Goal: Consume media (video, audio): Consume media (video, audio)

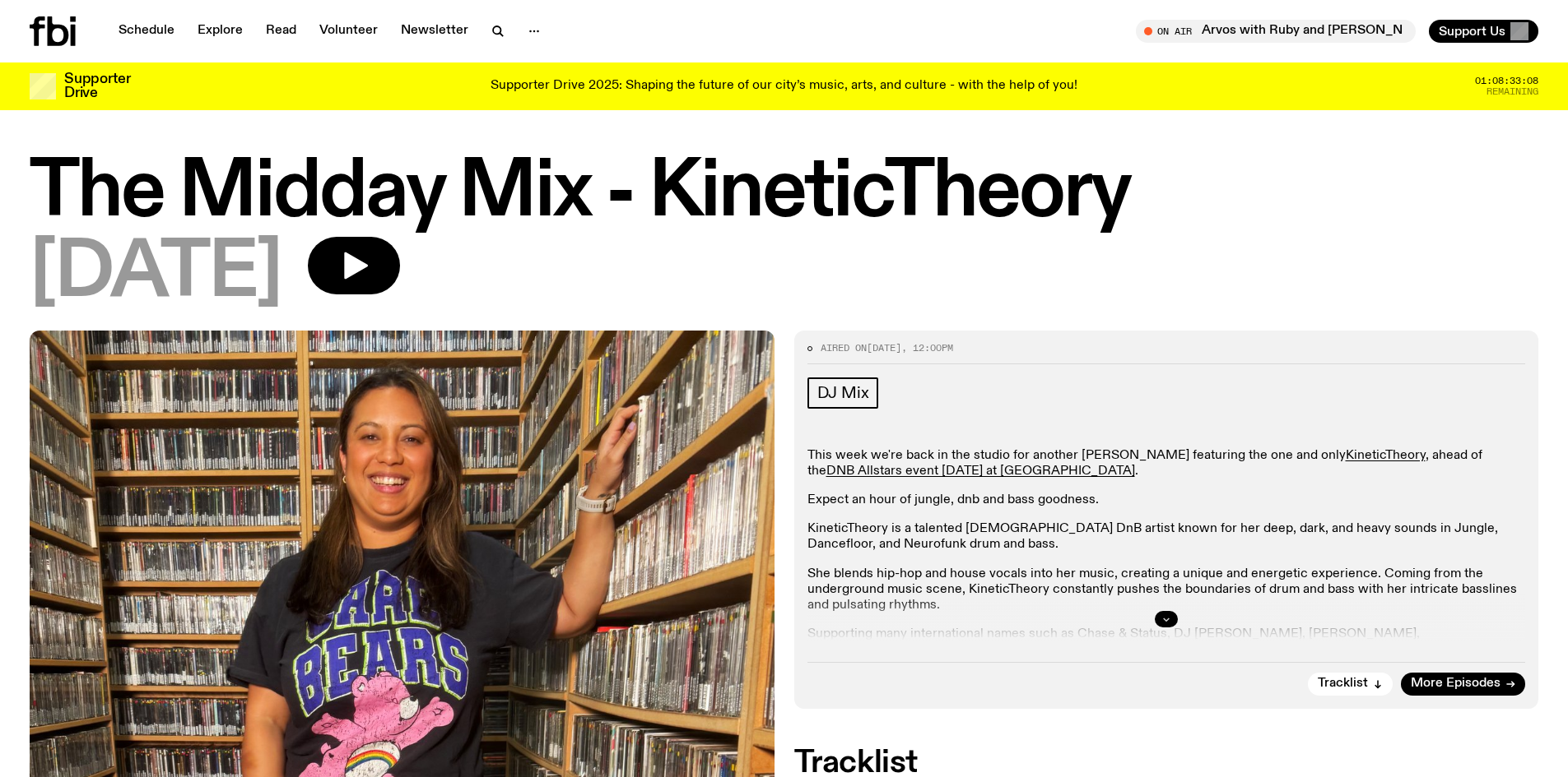
click at [1168, 619] on icon "button" at bounding box center [1165, 620] width 6 height 3
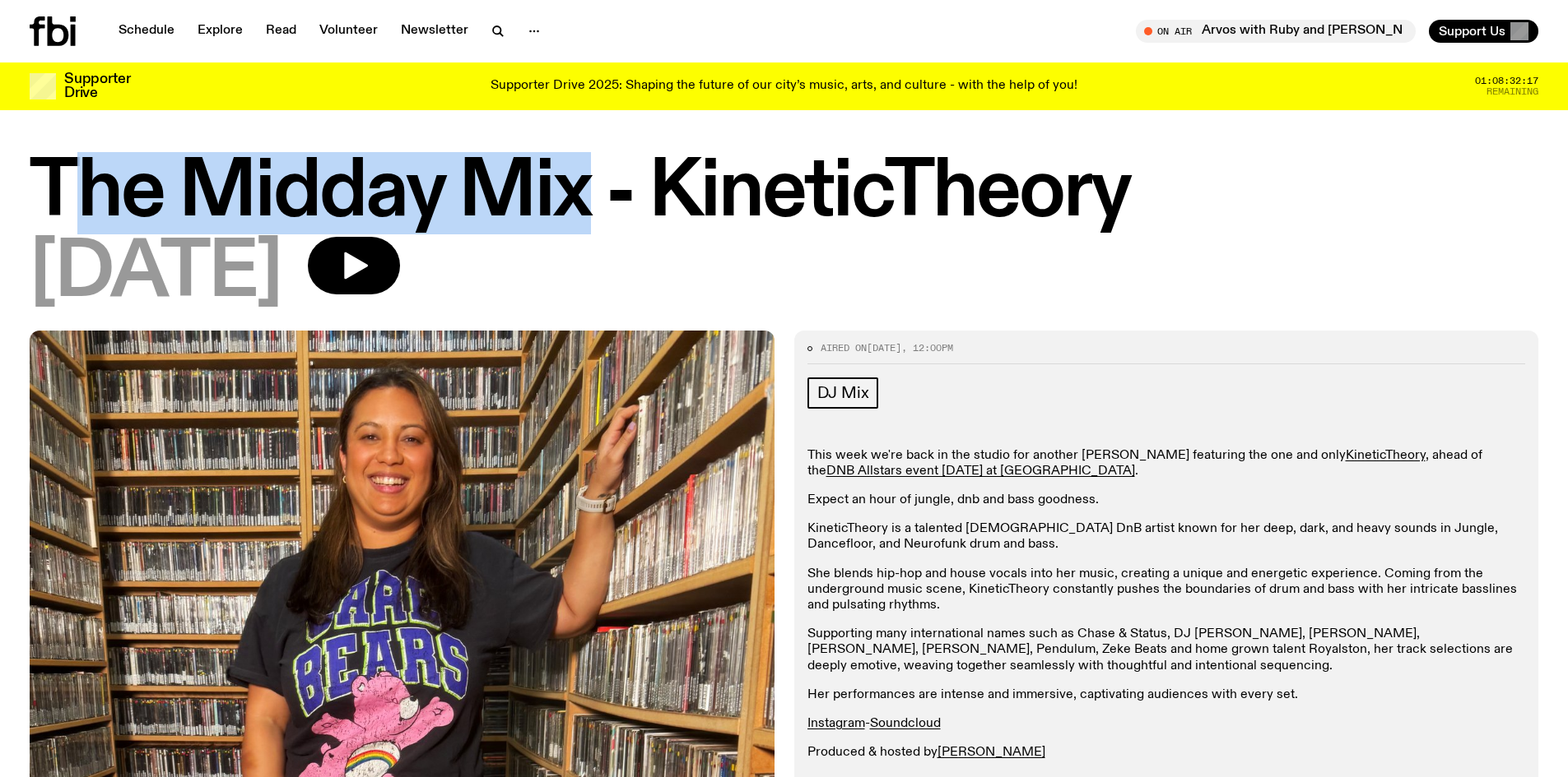
drag, startPoint x: 581, startPoint y: 192, endPoint x: 60, endPoint y: 174, distance: 521.3
click at [60, 174] on h1 "The Midday Mix - KineticTheory" at bounding box center [784, 193] width 1509 height 74
drag, startPoint x: 38, startPoint y: 178, endPoint x: 582, endPoint y: 195, distance: 544.3
click at [582, 195] on h1 "The Midday Mix - KineticTheory" at bounding box center [784, 193] width 1509 height 74
copy h1 "The Midday Mix"
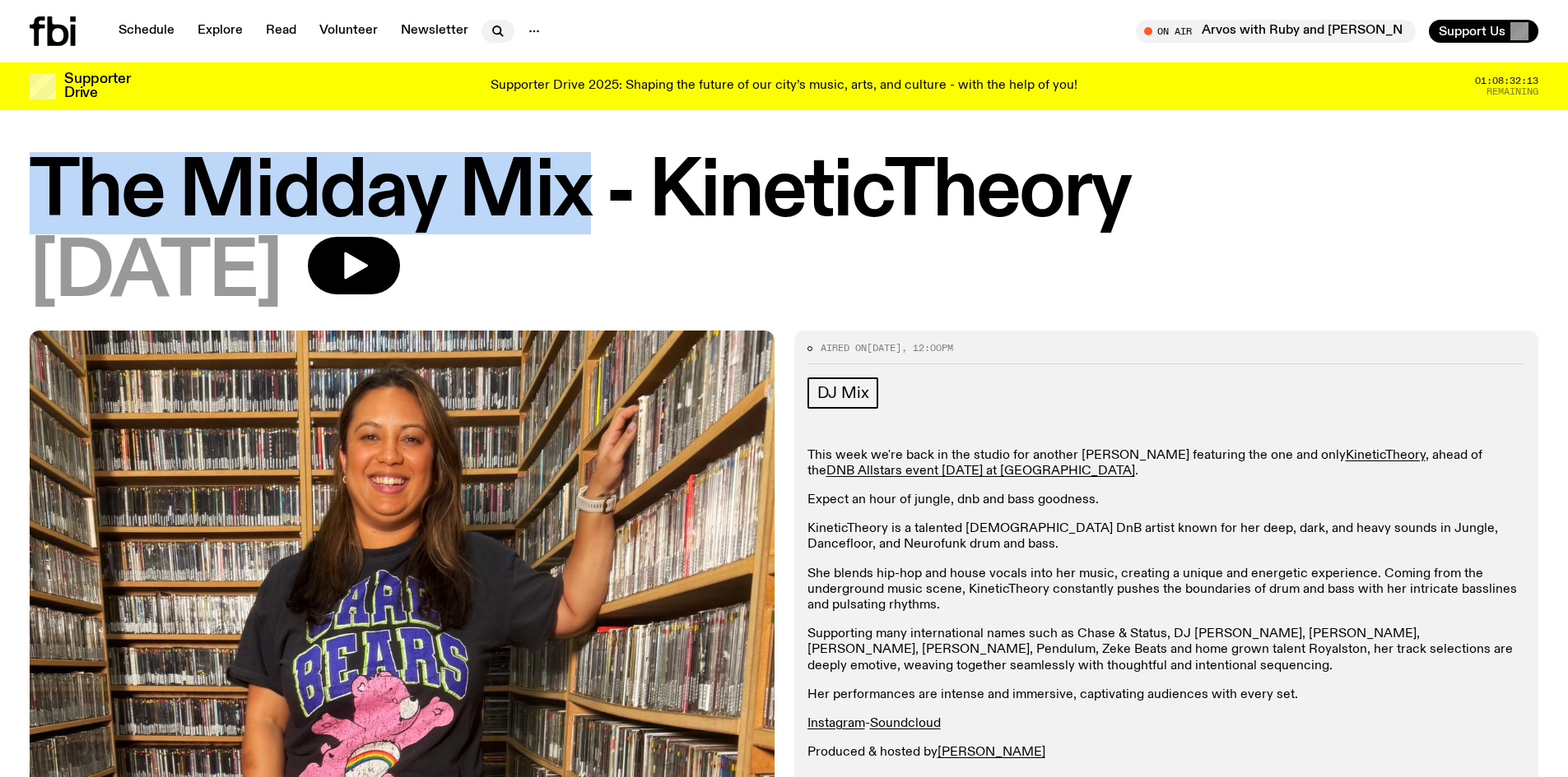
click at [493, 30] on icon "button" at bounding box center [498, 31] width 19 height 19
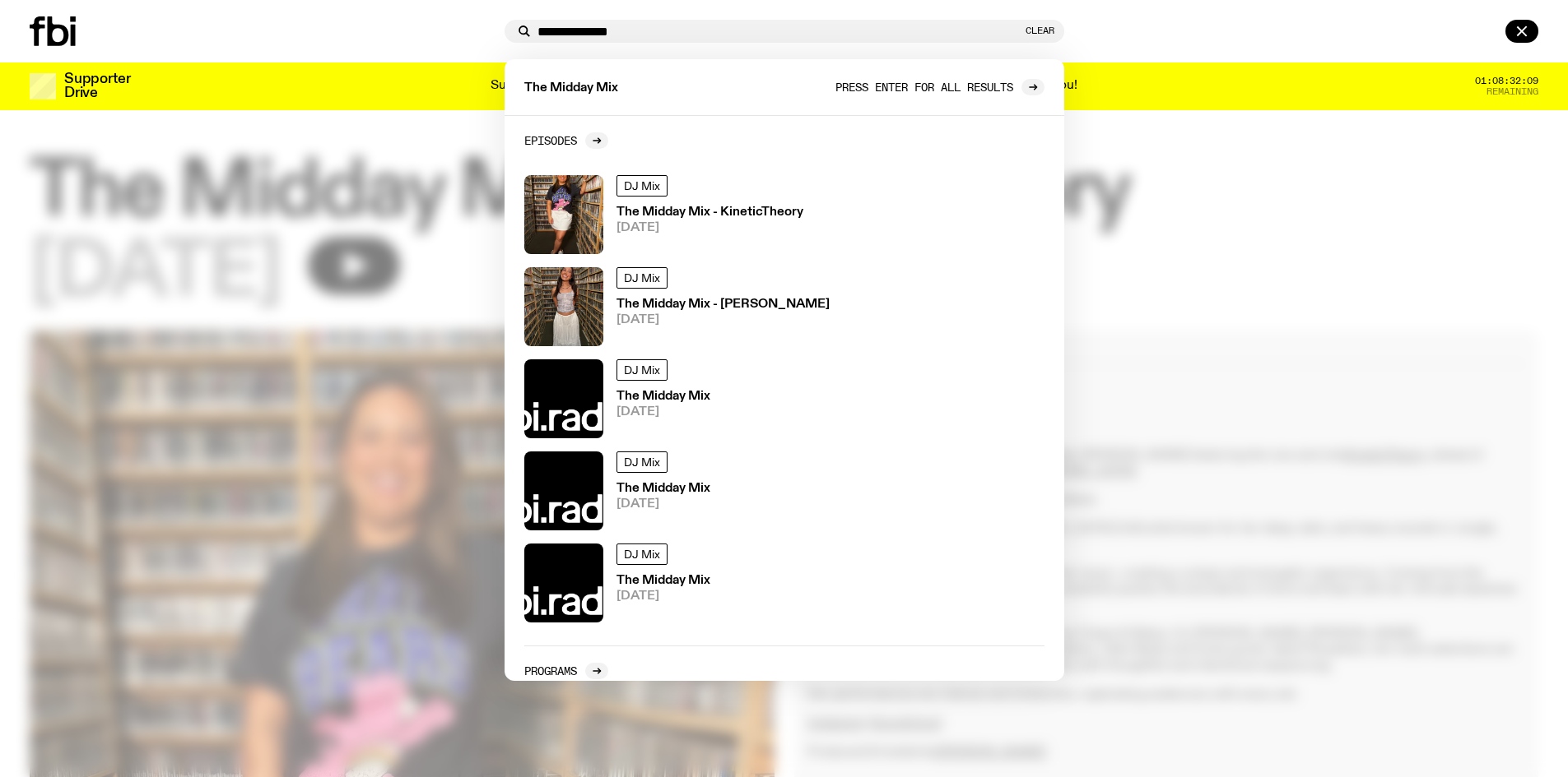
type input "**********"
click at [992, 85] on span "Press enter for all results" at bounding box center [924, 86] width 178 height 13
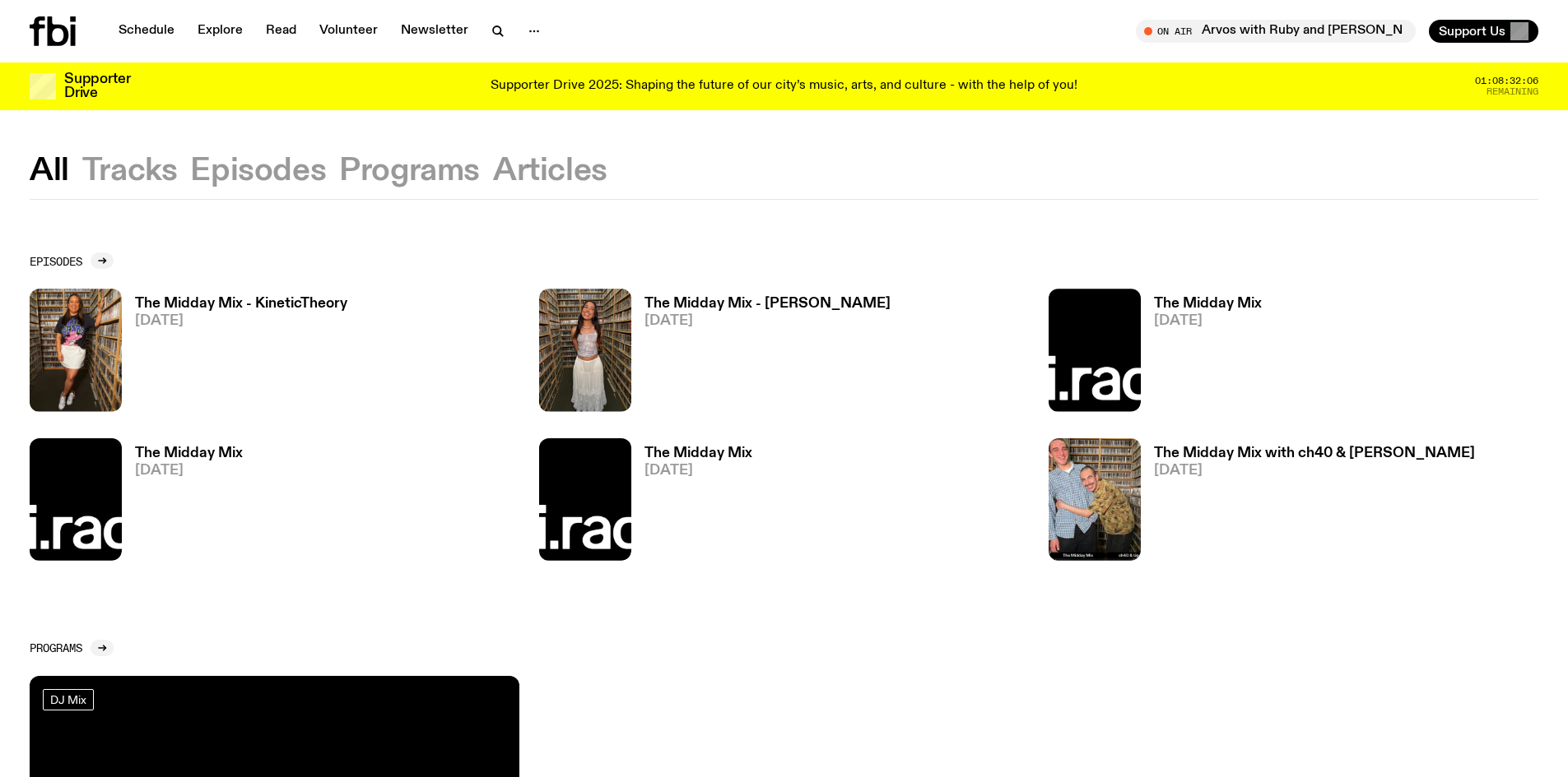
click at [393, 172] on button "Programs" at bounding box center [408, 171] width 141 height 30
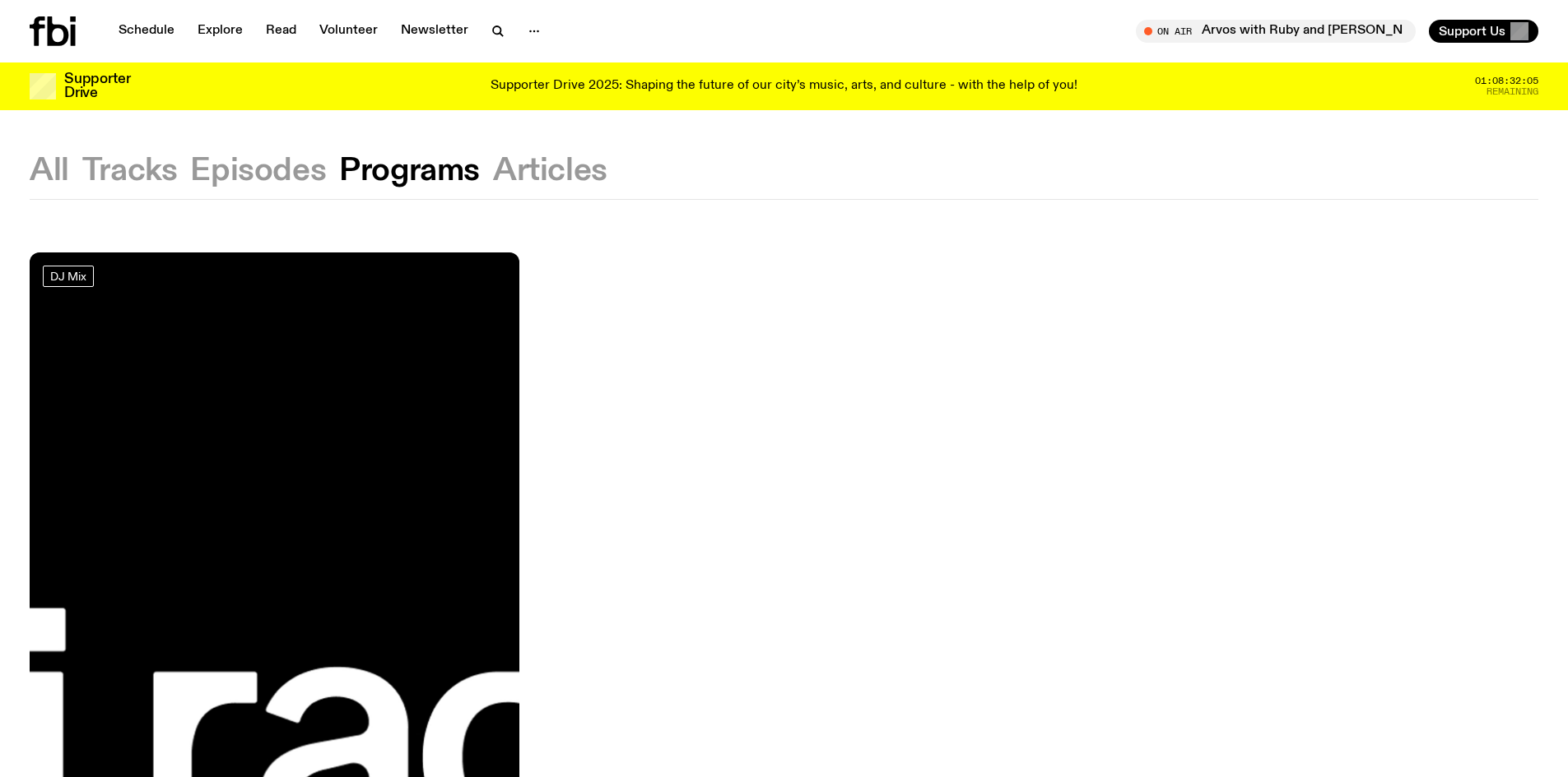
click at [210, 350] on div at bounding box center [275, 334] width 490 height 163
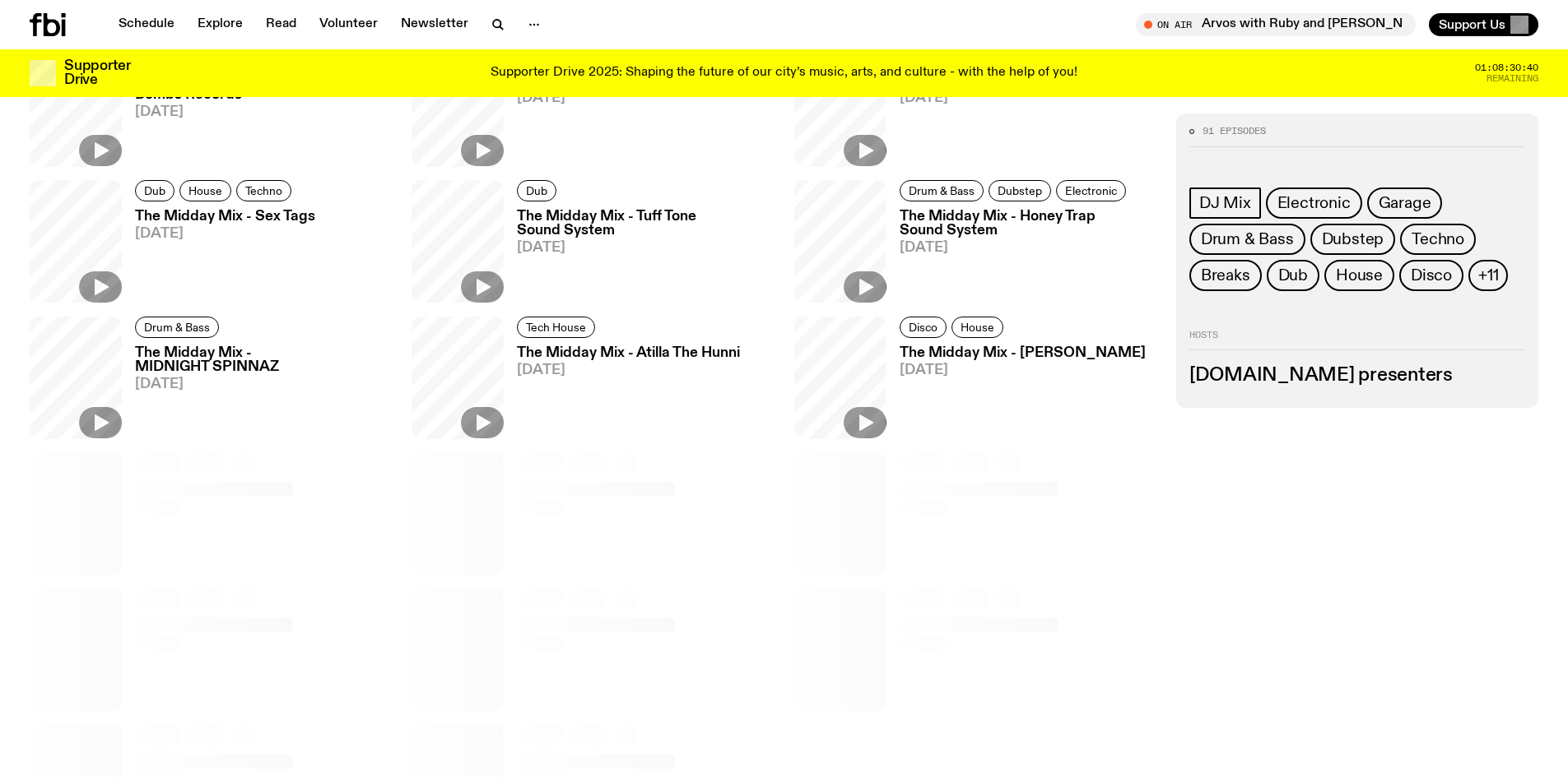
scroll to position [975, 0]
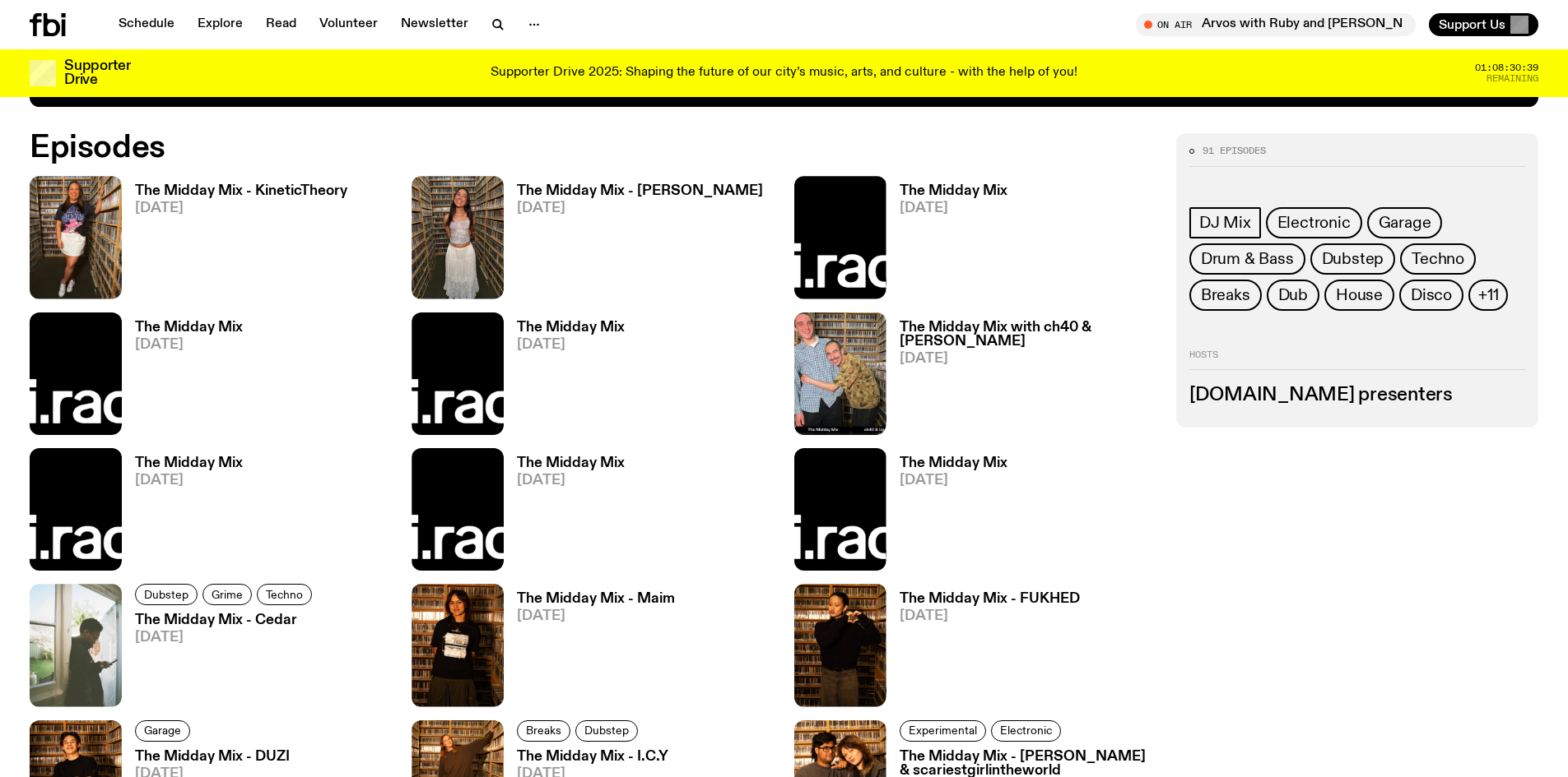
click at [257, 192] on h3 "The Midday Mix - KineticTheory" at bounding box center [241, 191] width 212 height 14
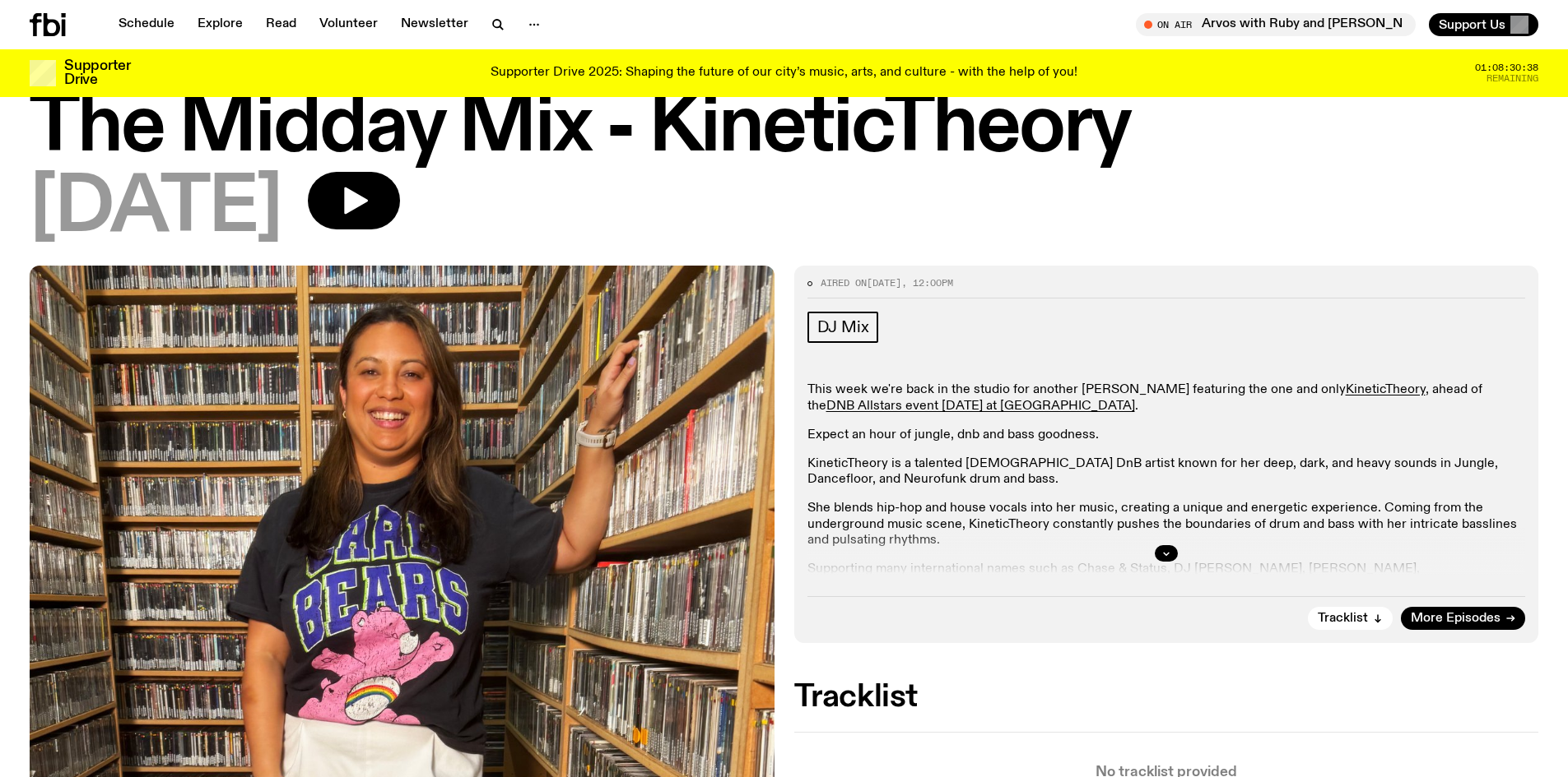
scroll to position [82, 0]
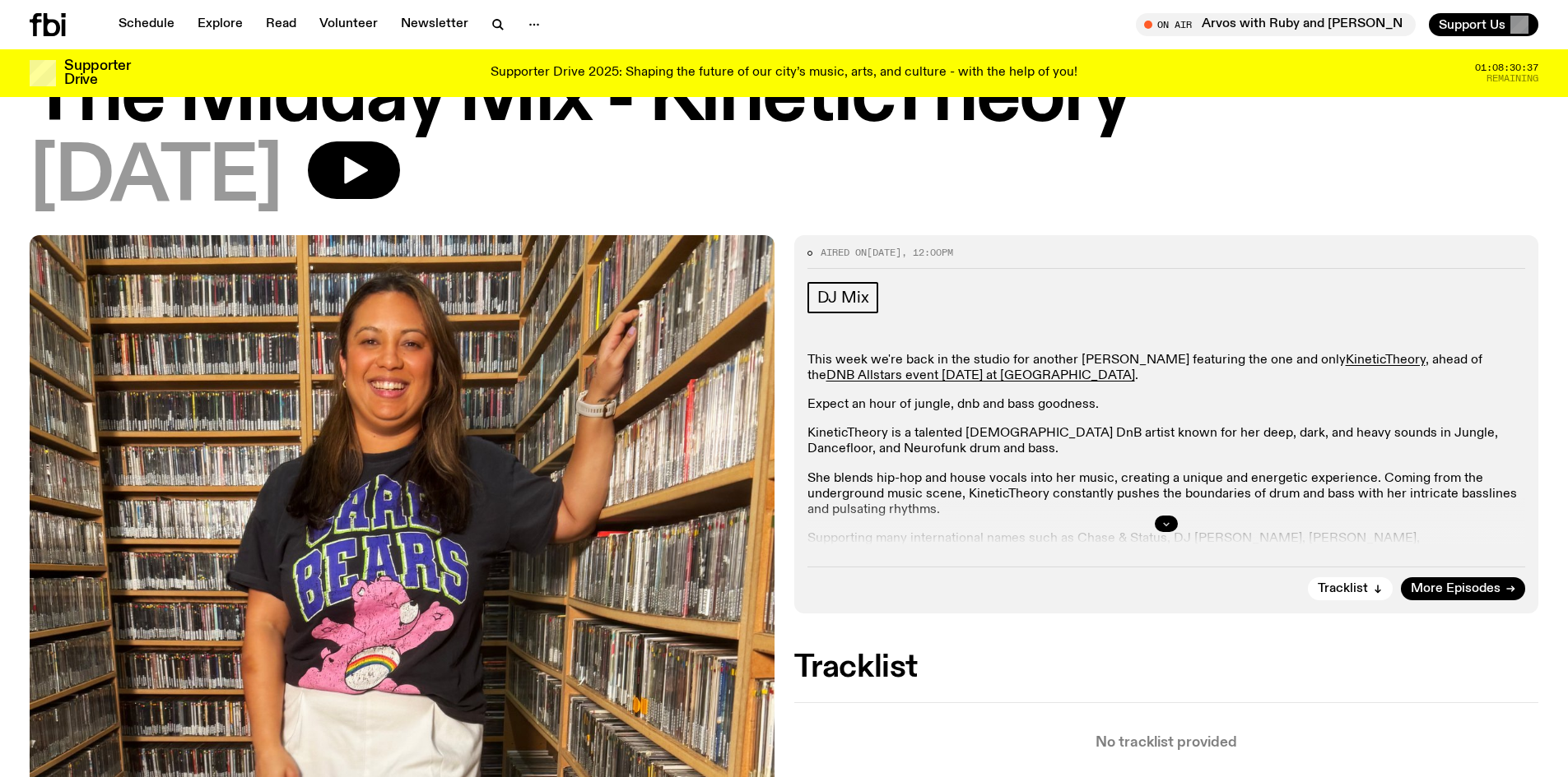
click at [1174, 527] on button "button" at bounding box center [1166, 524] width 23 height 16
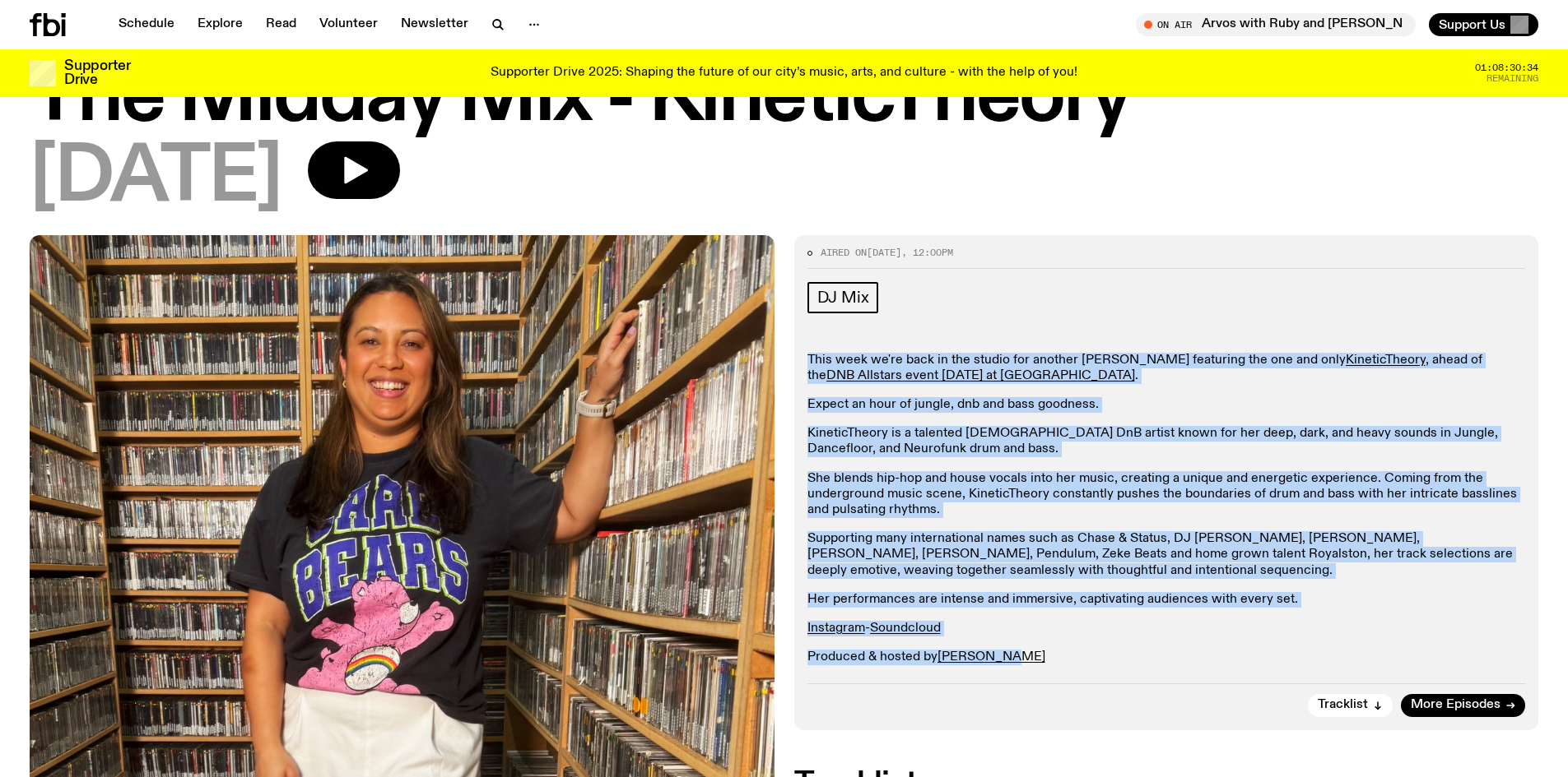
drag, startPoint x: 1050, startPoint y: 661, endPoint x: 804, endPoint y: 357, distance: 391.1
click at [804, 357] on div "Aired on [DATE] 12:00pm DJ Mix This week we're back in the studio for another […" at bounding box center [1166, 483] width 745 height 495
copy div "This week we're back in the studio for another [PERSON_NAME] featuring the one …"
